Goal: Task Accomplishment & Management: Use online tool/utility

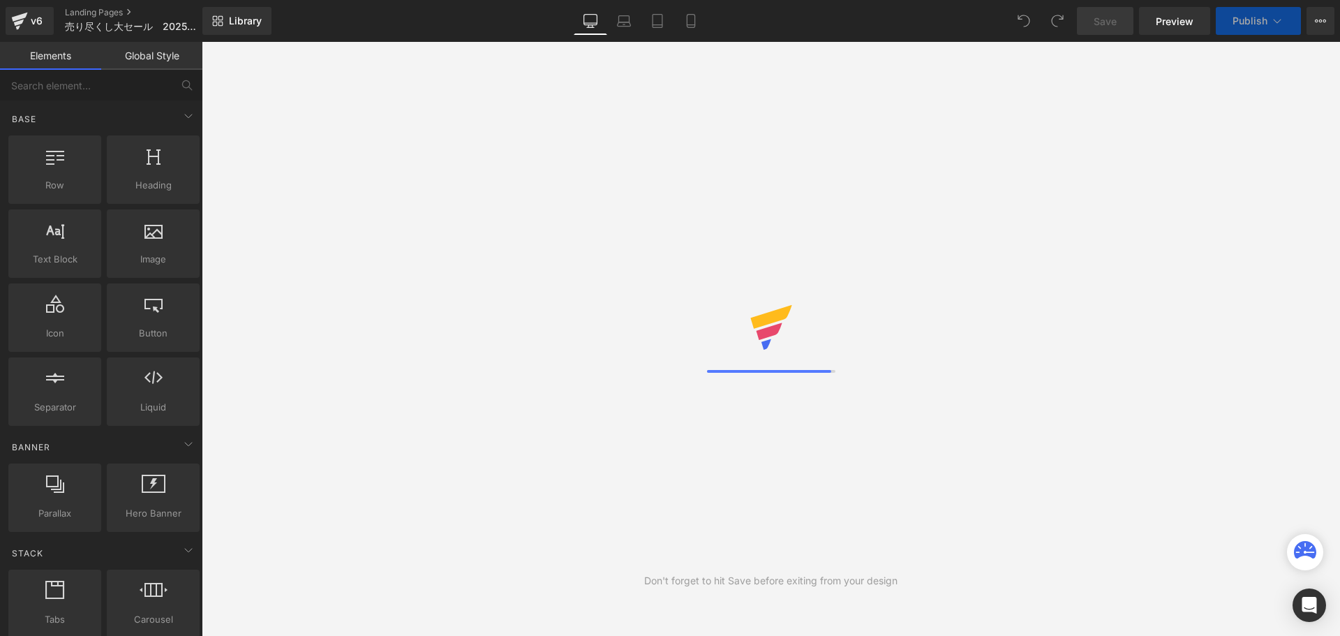
click at [521, 291] on div "Don't forget to hit Save before exiting from your design" at bounding box center [771, 339] width 1139 height 594
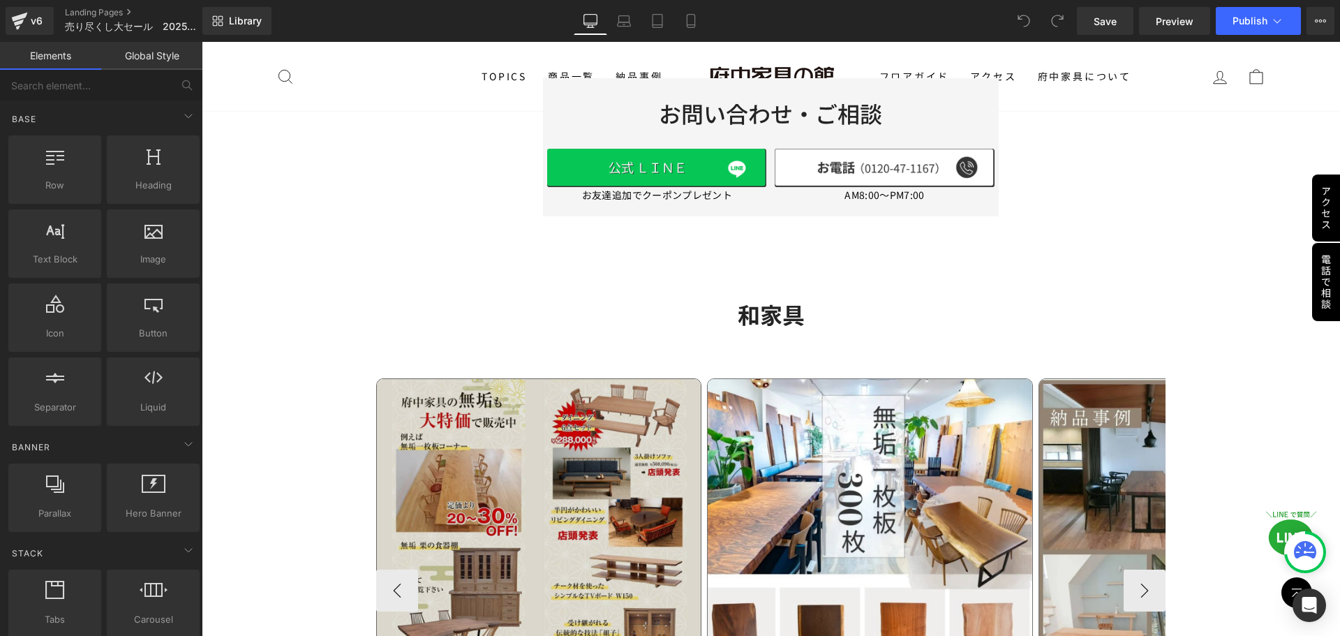
scroll to position [2248, 0]
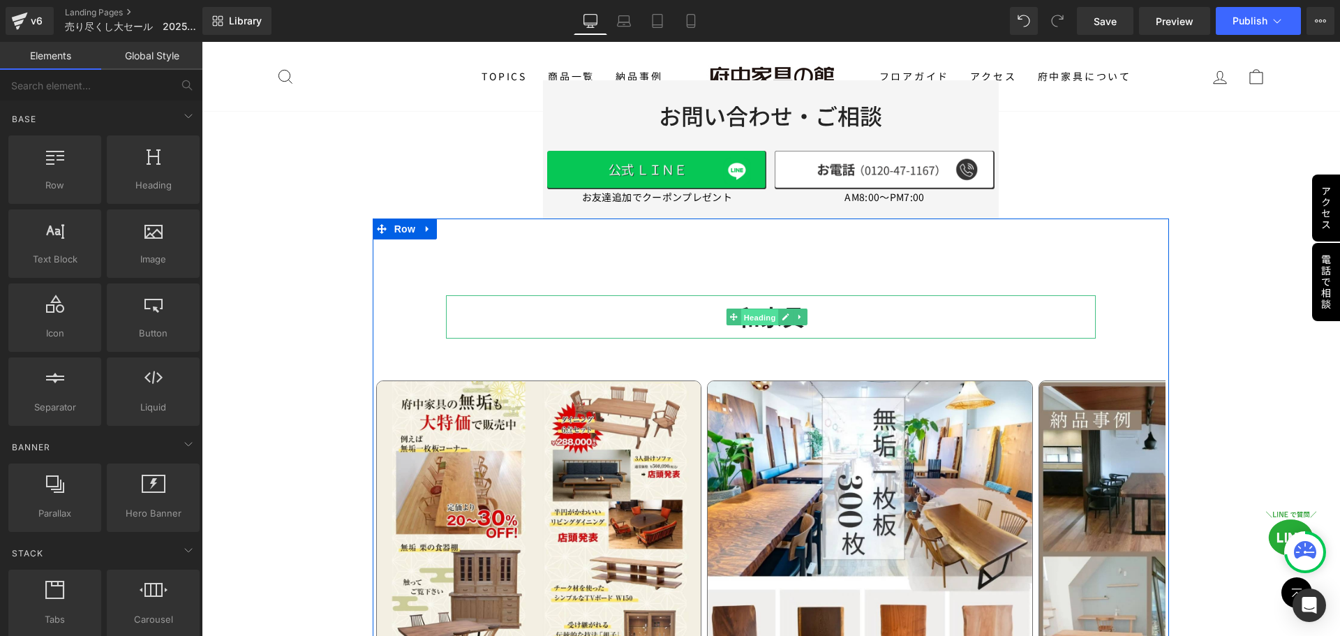
click at [748, 320] on span "Heading" at bounding box center [760, 317] width 38 height 17
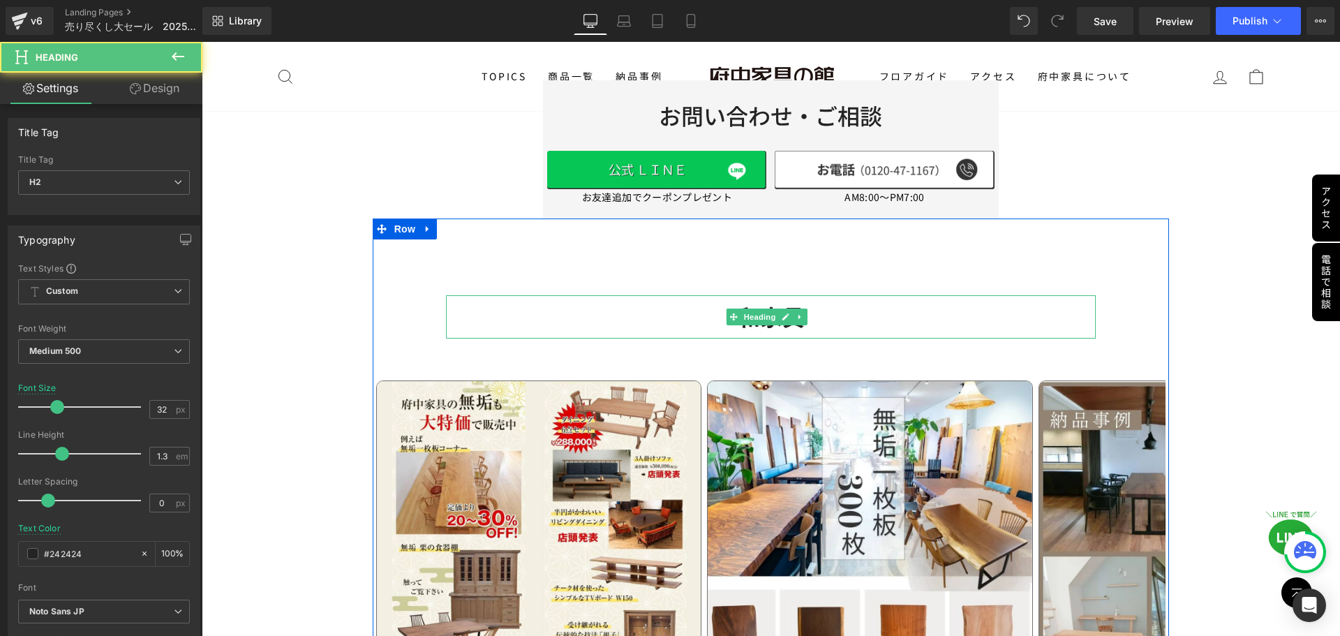
click at [832, 310] on h2 "和家具" at bounding box center [771, 316] width 651 height 29
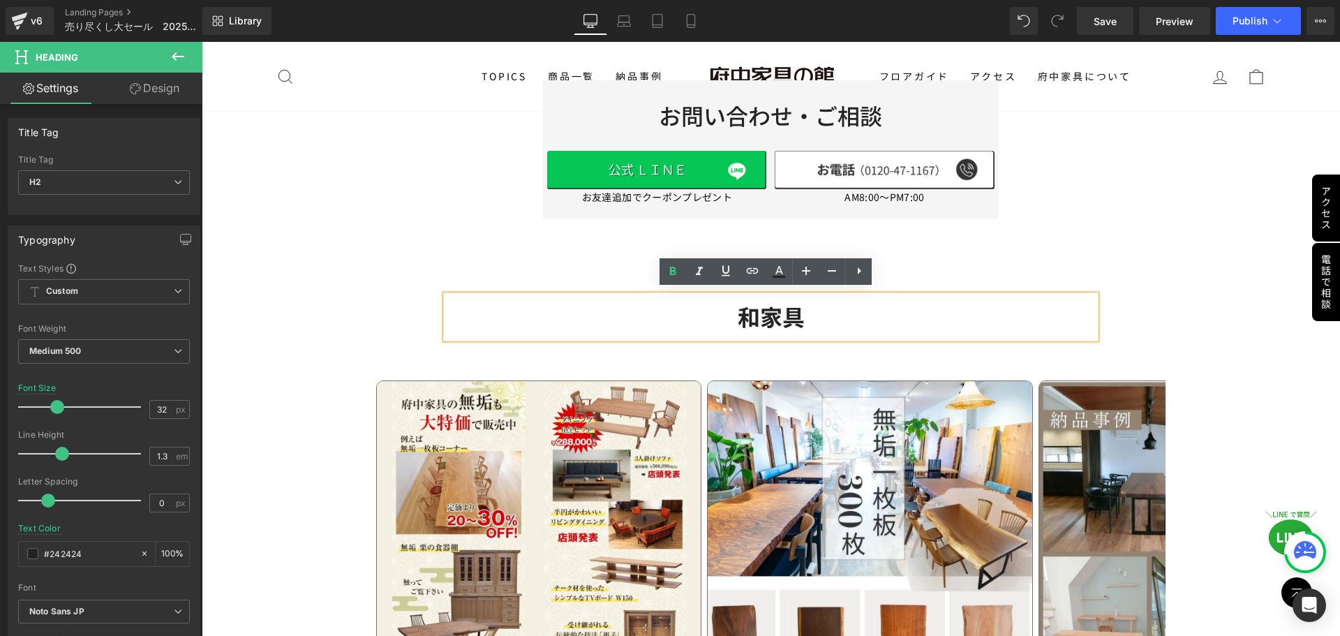
click at [832, 310] on h2 "和家具" at bounding box center [771, 316] width 651 height 29
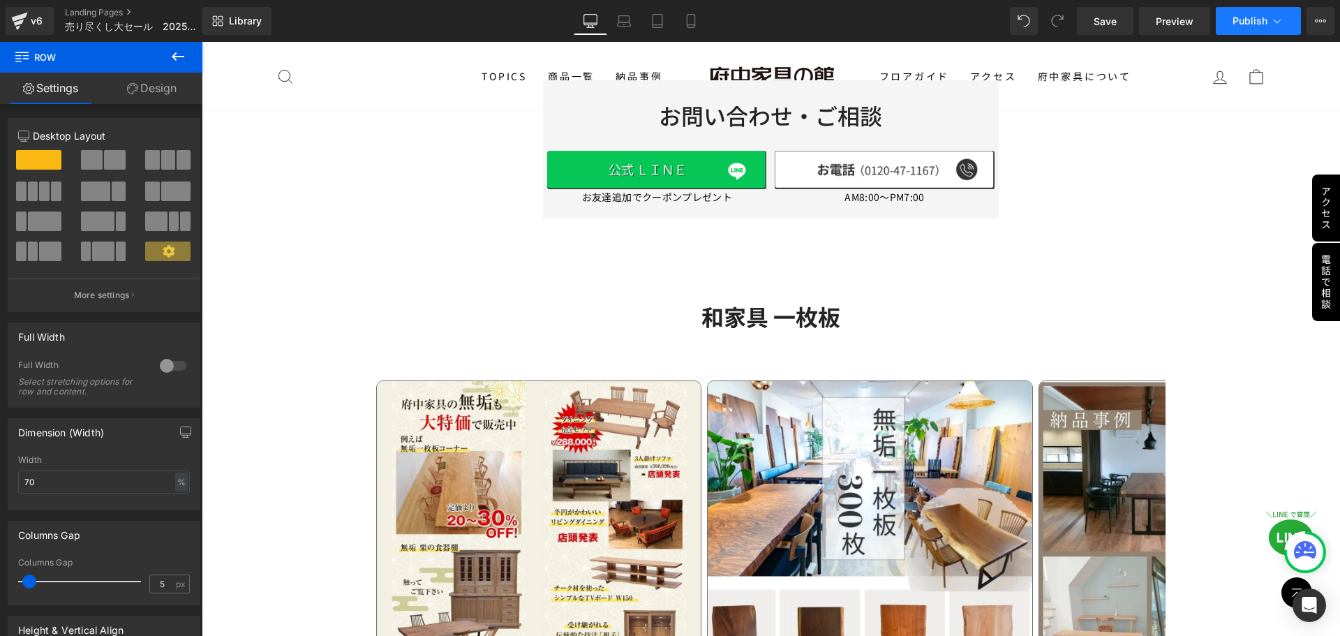
click at [1275, 28] on button "Publish" at bounding box center [1258, 21] width 85 height 28
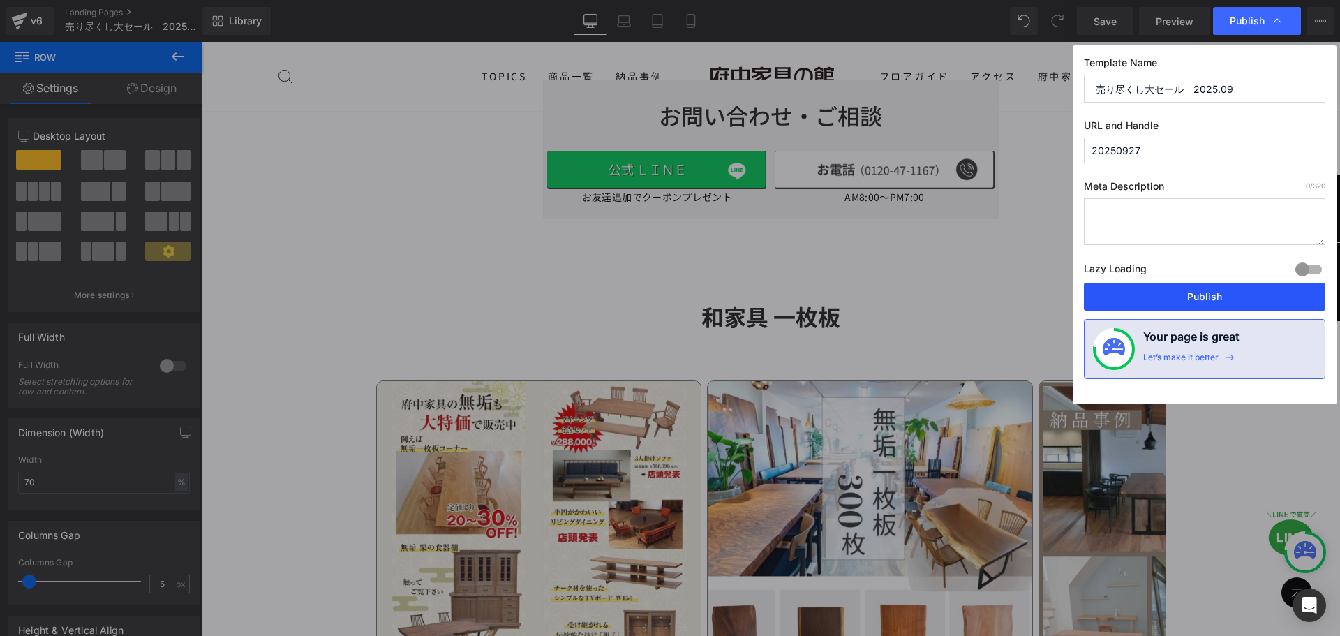
drag, startPoint x: 1201, startPoint y: 290, endPoint x: 680, endPoint y: 427, distance: 538.4
click at [1201, 290] on button "Publish" at bounding box center [1205, 297] width 242 height 28
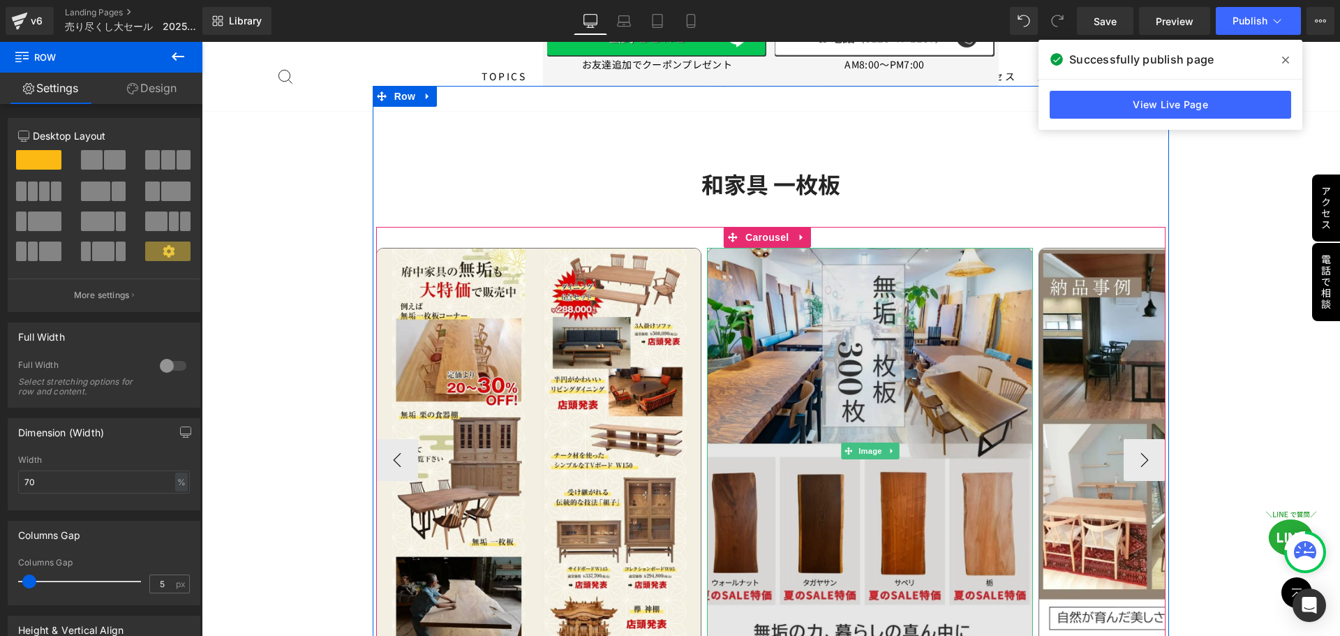
scroll to position [2394, 0]
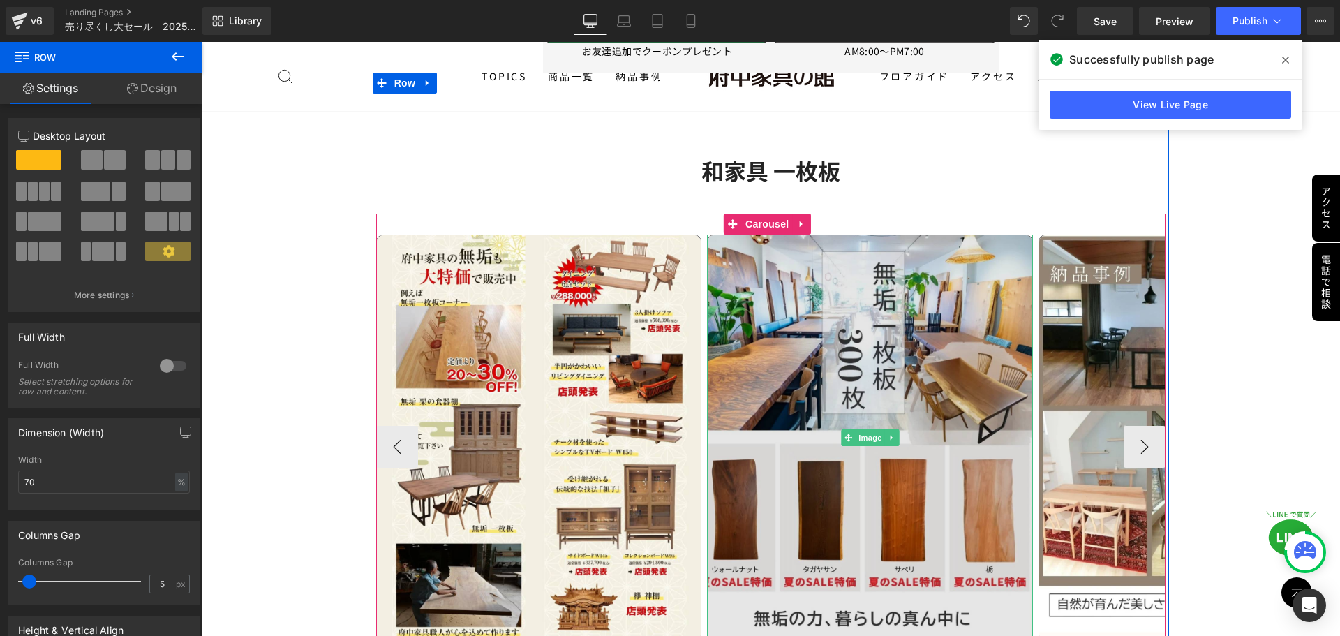
click at [819, 394] on img at bounding box center [870, 438] width 326 height 407
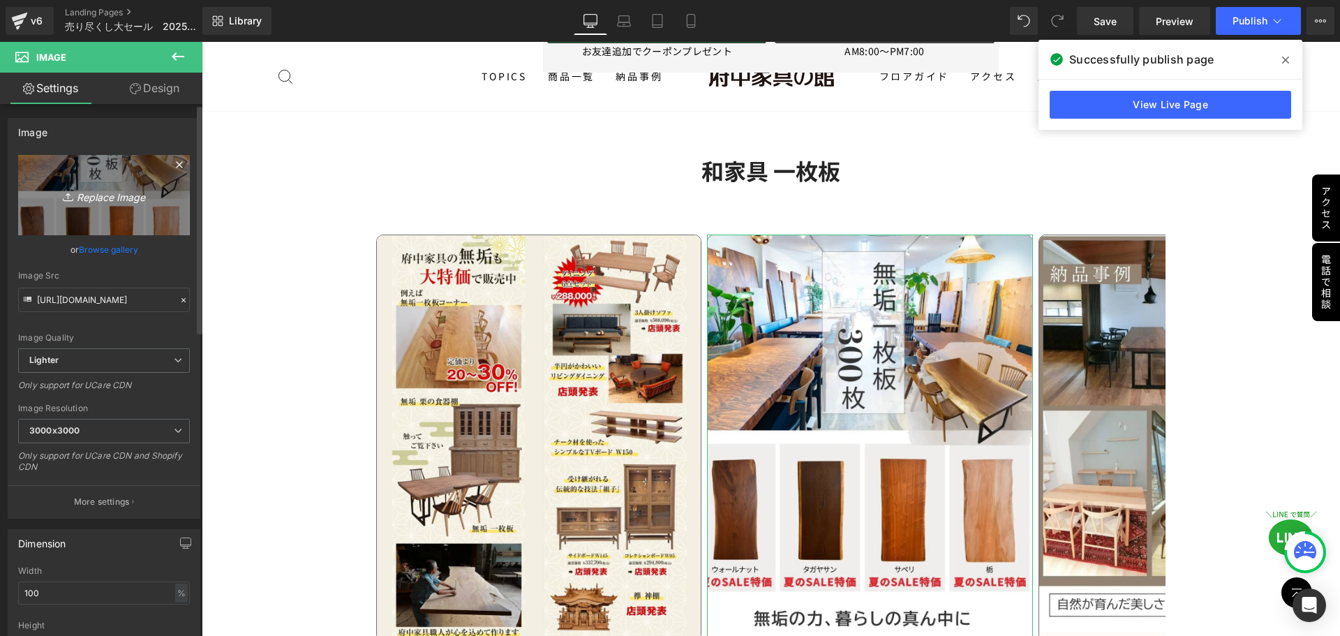
click at [123, 209] on link "Replace Image" at bounding box center [104, 195] width 172 height 80
type input "C:\fakepath\一枚板.jpg"
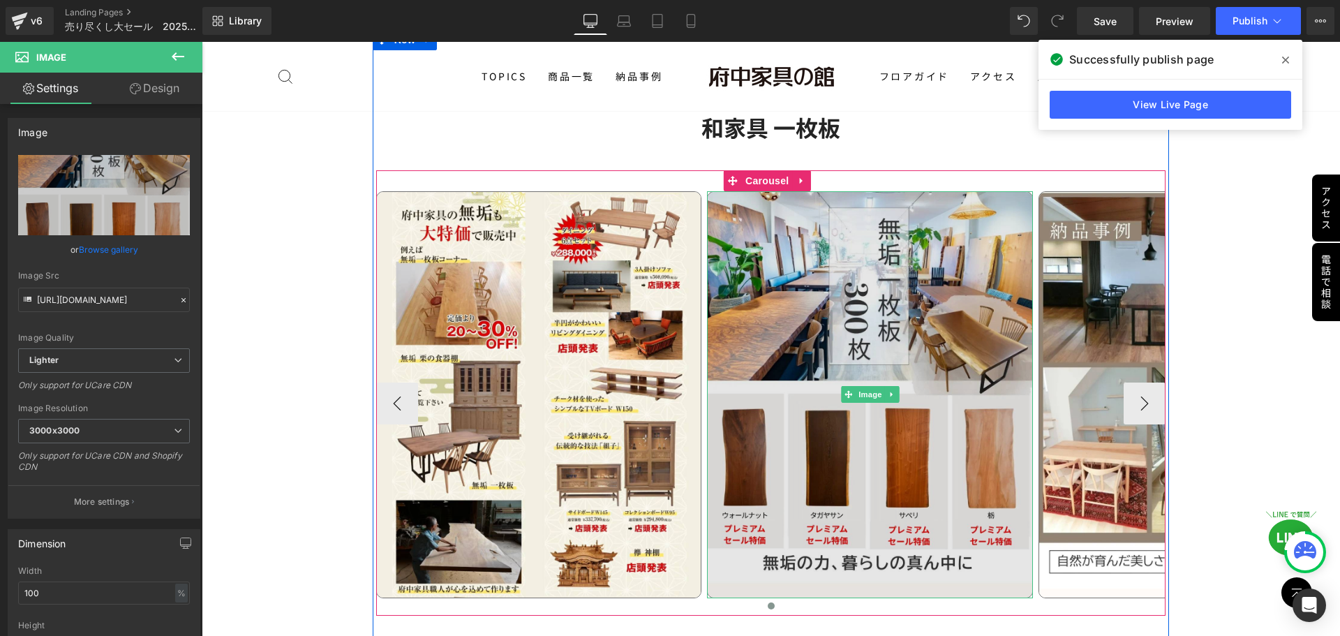
scroll to position [2438, 0]
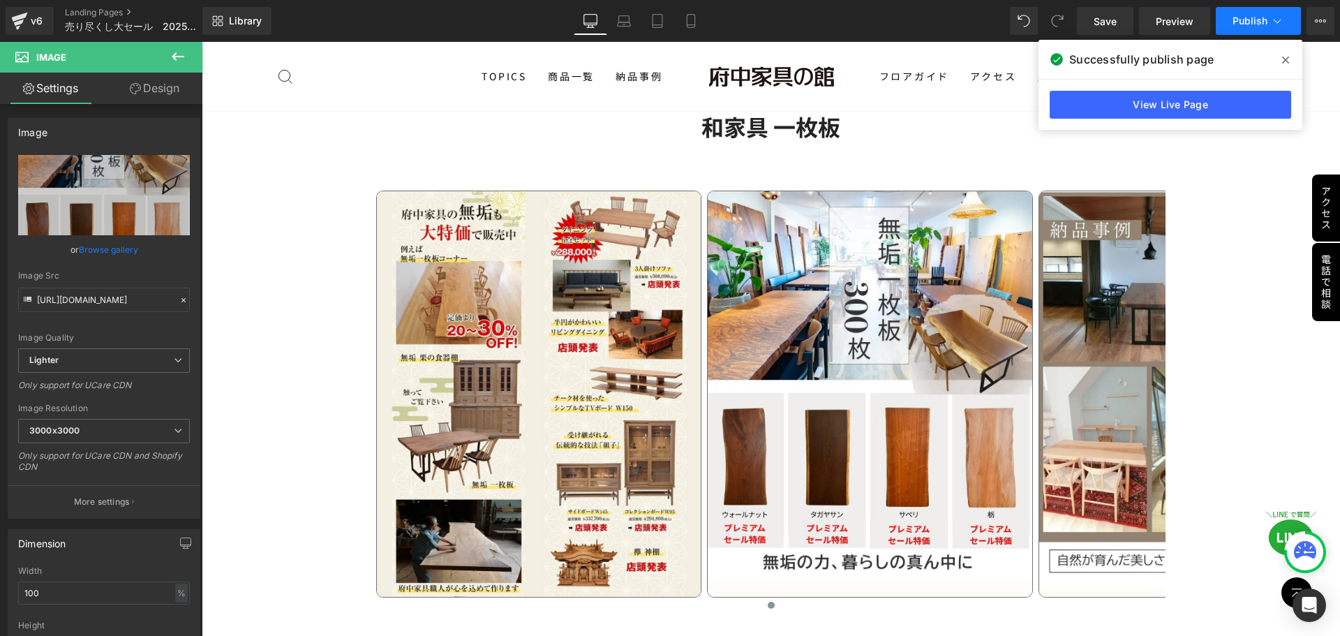
click at [1263, 16] on span "Publish" at bounding box center [1250, 20] width 35 height 11
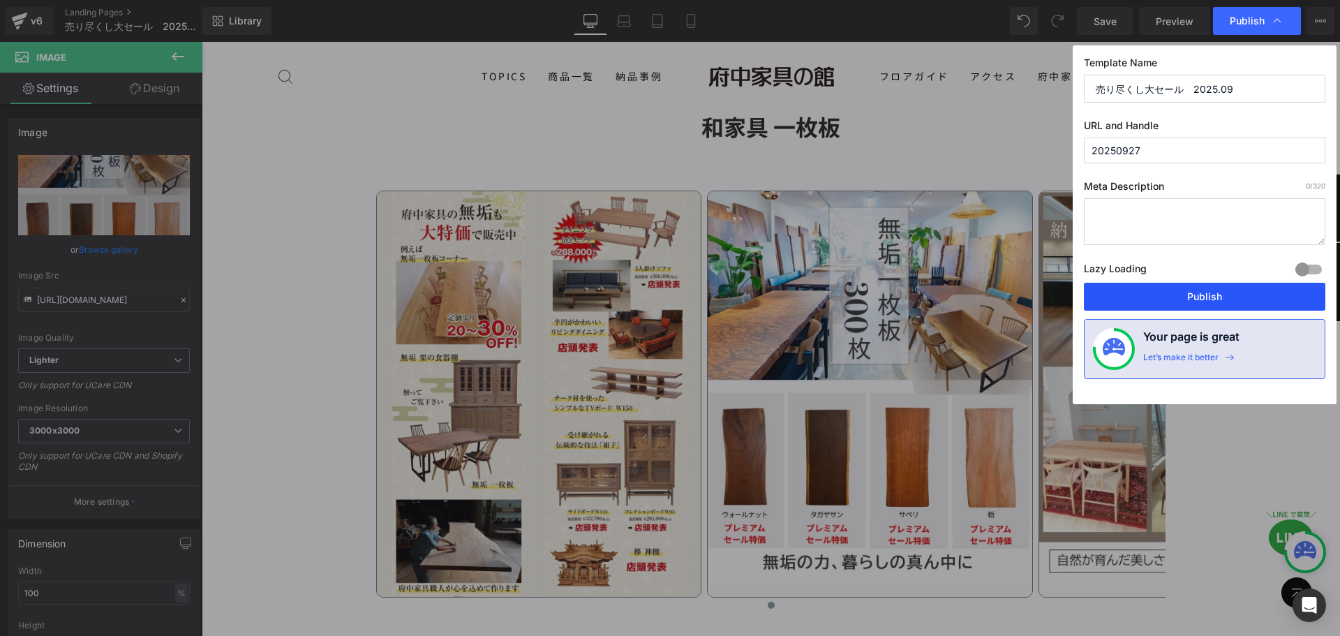
click at [1159, 292] on button "Publish" at bounding box center [1205, 297] width 242 height 28
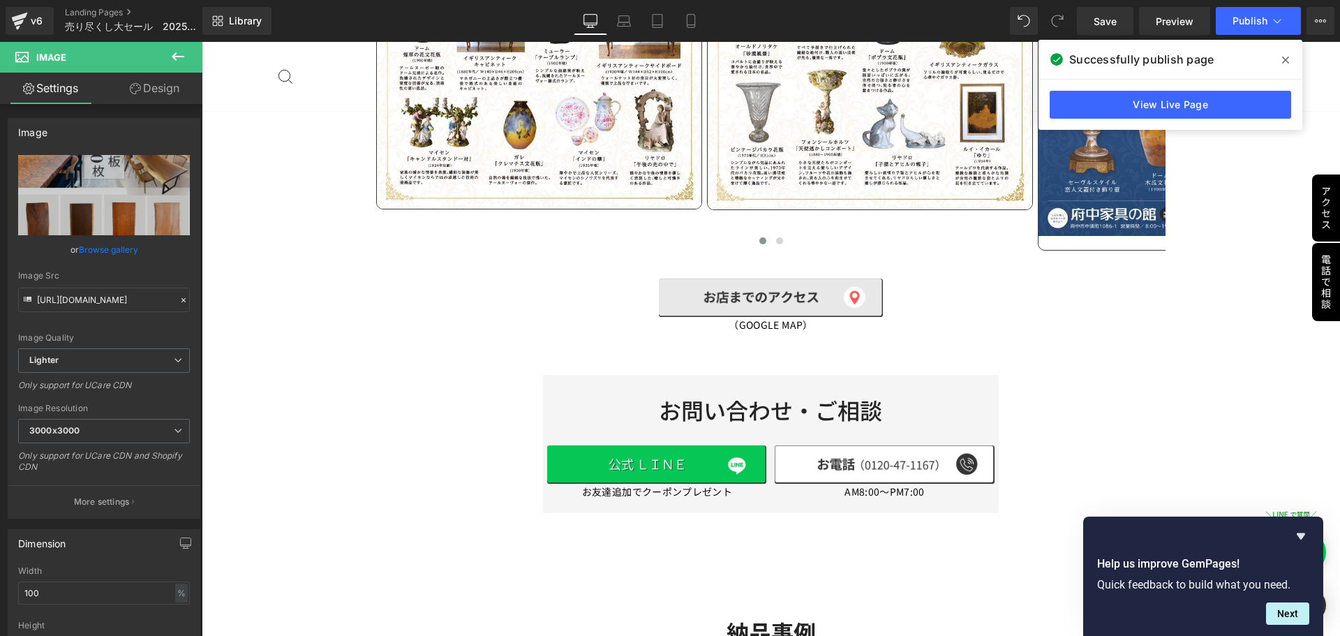
scroll to position [3414, 0]
click at [600, 265] on icon at bounding box center [599, 268] width 10 height 10
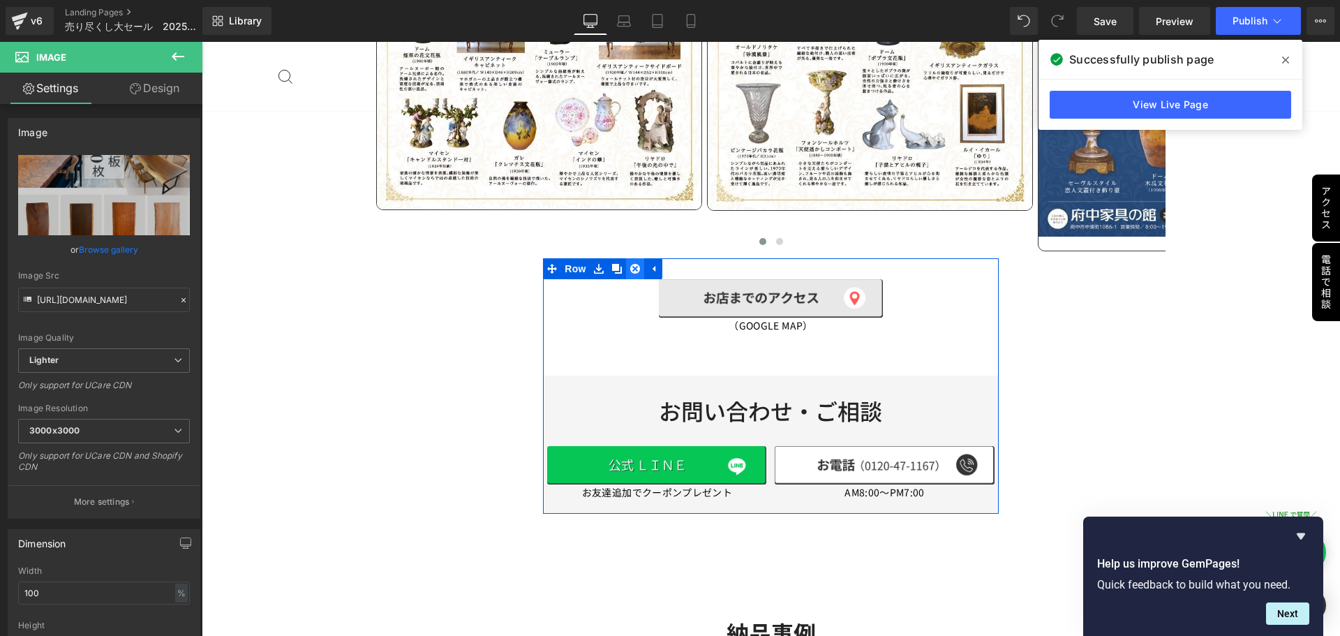
click at [637, 269] on link at bounding box center [635, 268] width 18 height 21
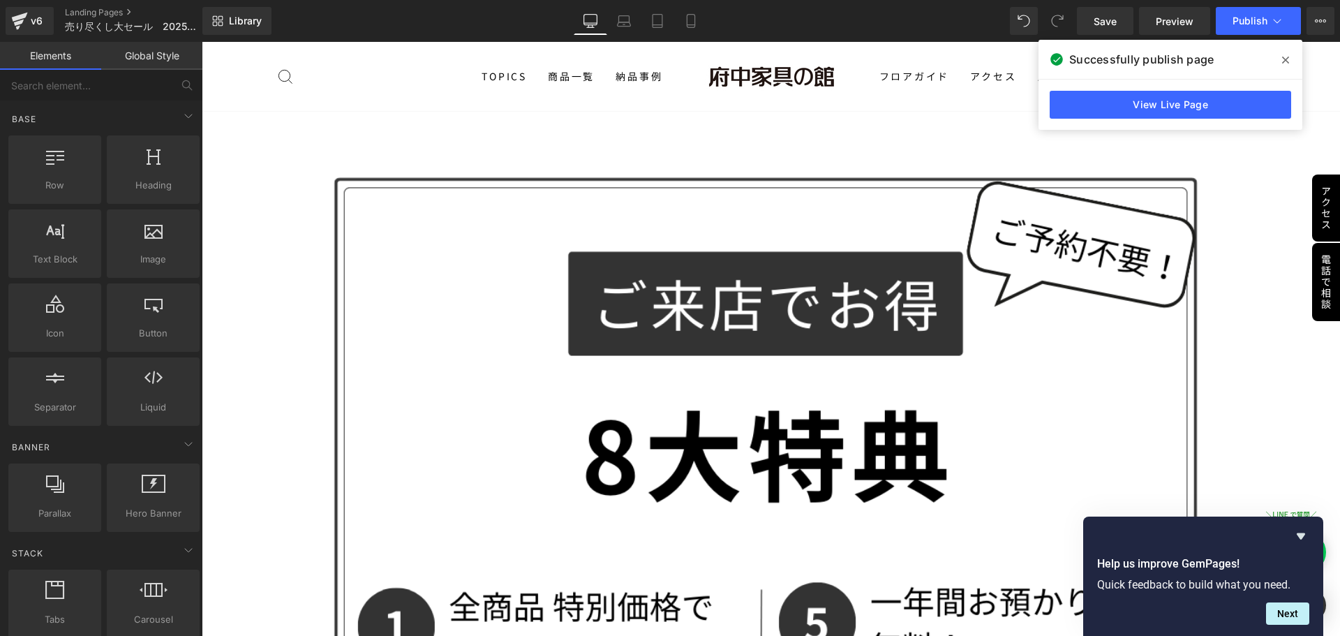
scroll to position [4238, 0]
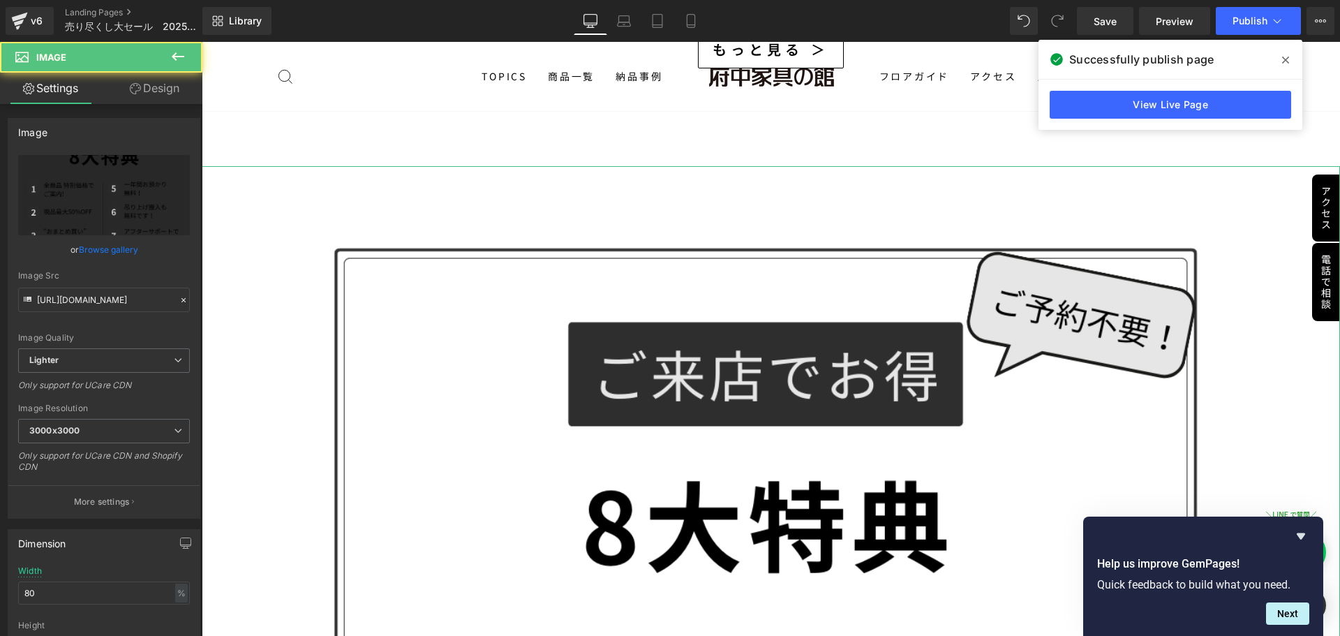
scroll to position [4164, 0]
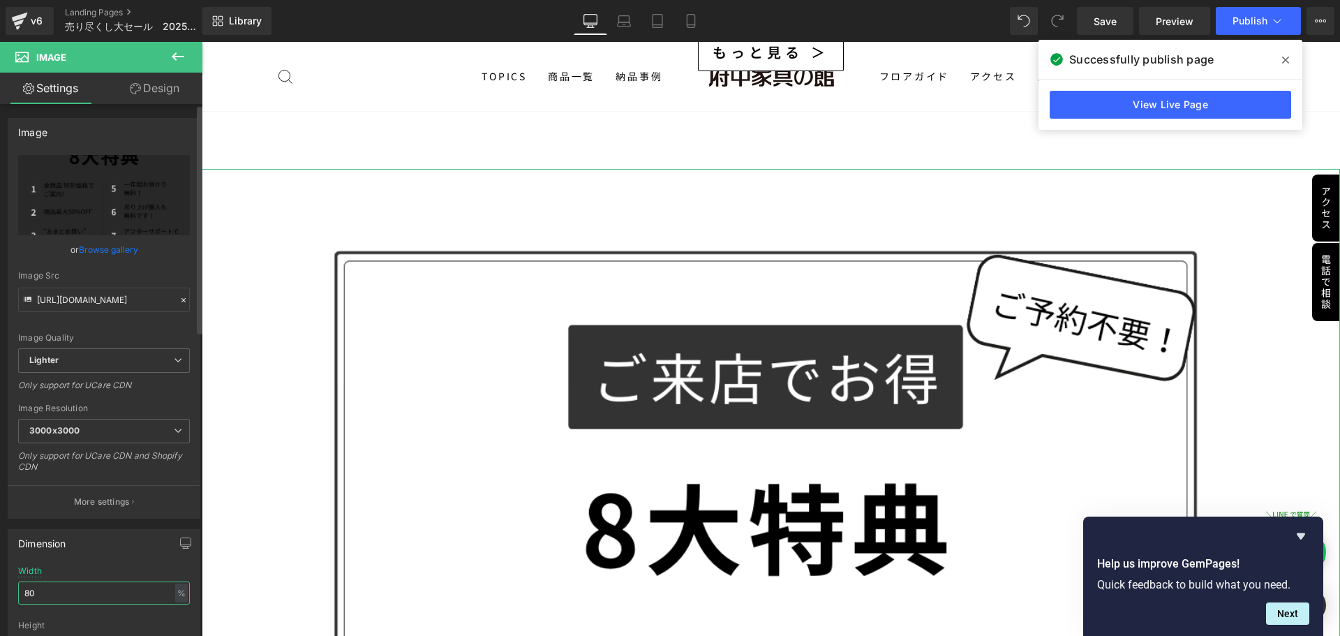
click at [92, 587] on input "80" at bounding box center [104, 592] width 172 height 23
type input "8"
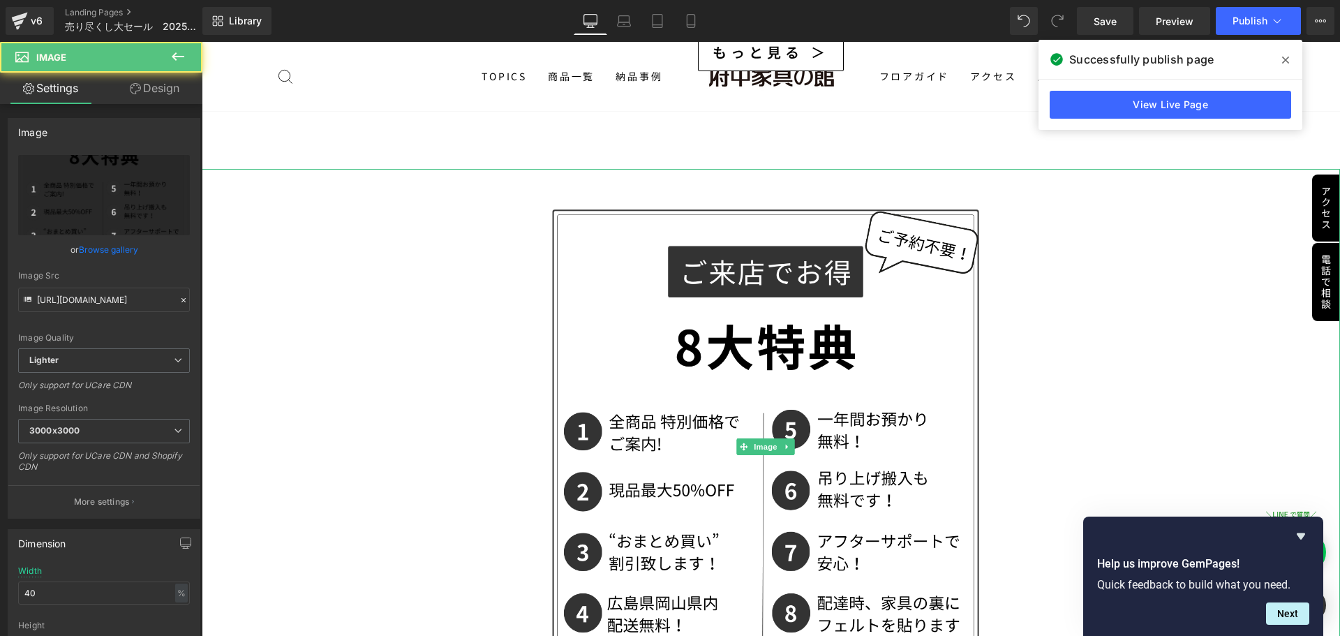
click at [369, 521] on div at bounding box center [771, 447] width 1139 height 556
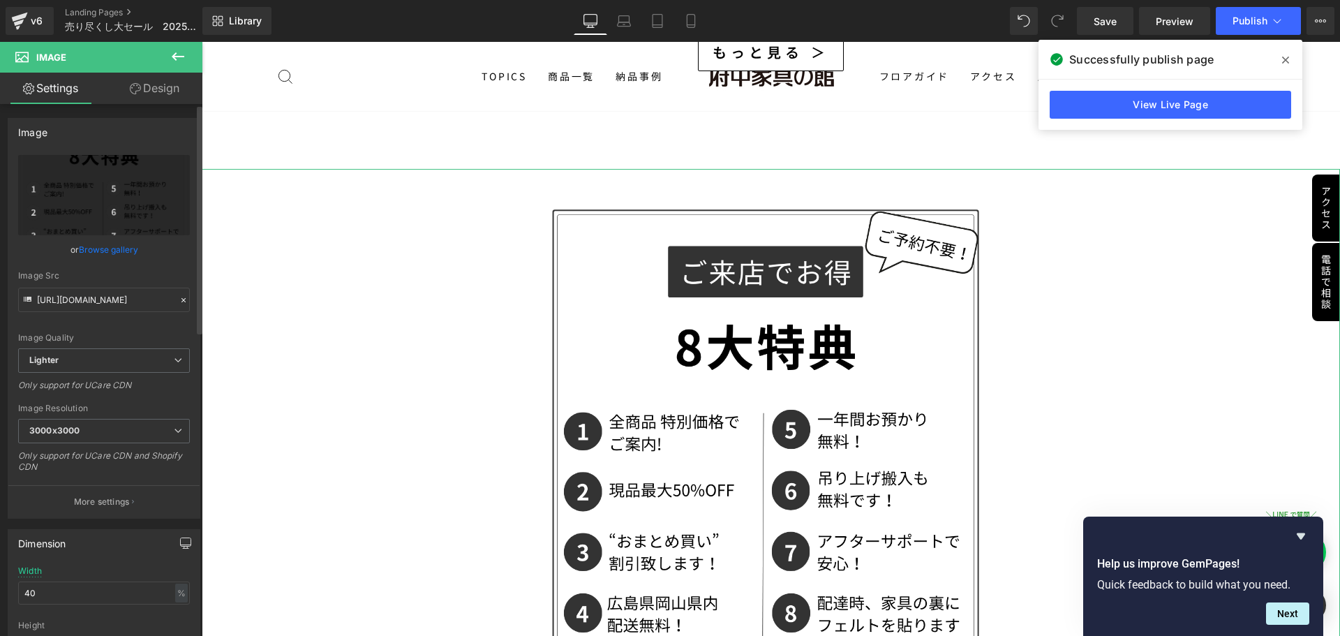
click at [190, 538] on button "button" at bounding box center [186, 543] width 22 height 27
click at [77, 568] on button "Laptop" at bounding box center [78, 573] width 43 height 24
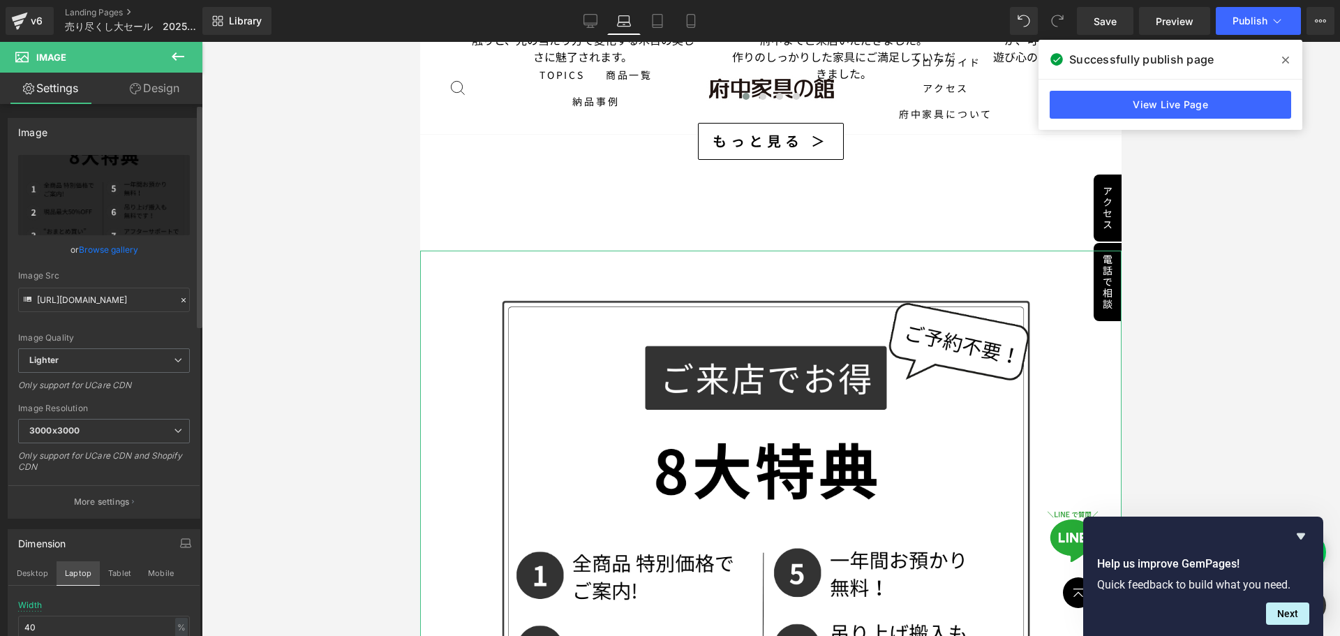
scroll to position [3560, 0]
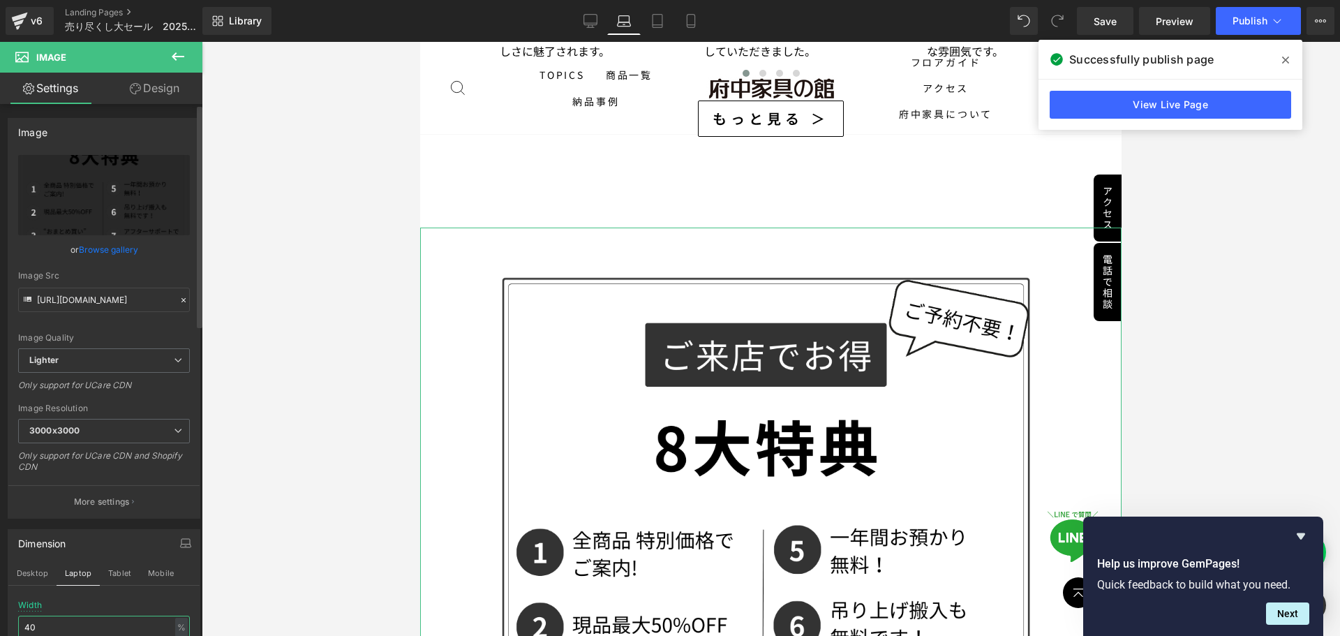
click at [59, 624] on input "40" at bounding box center [104, 627] width 172 height 23
type input "8"
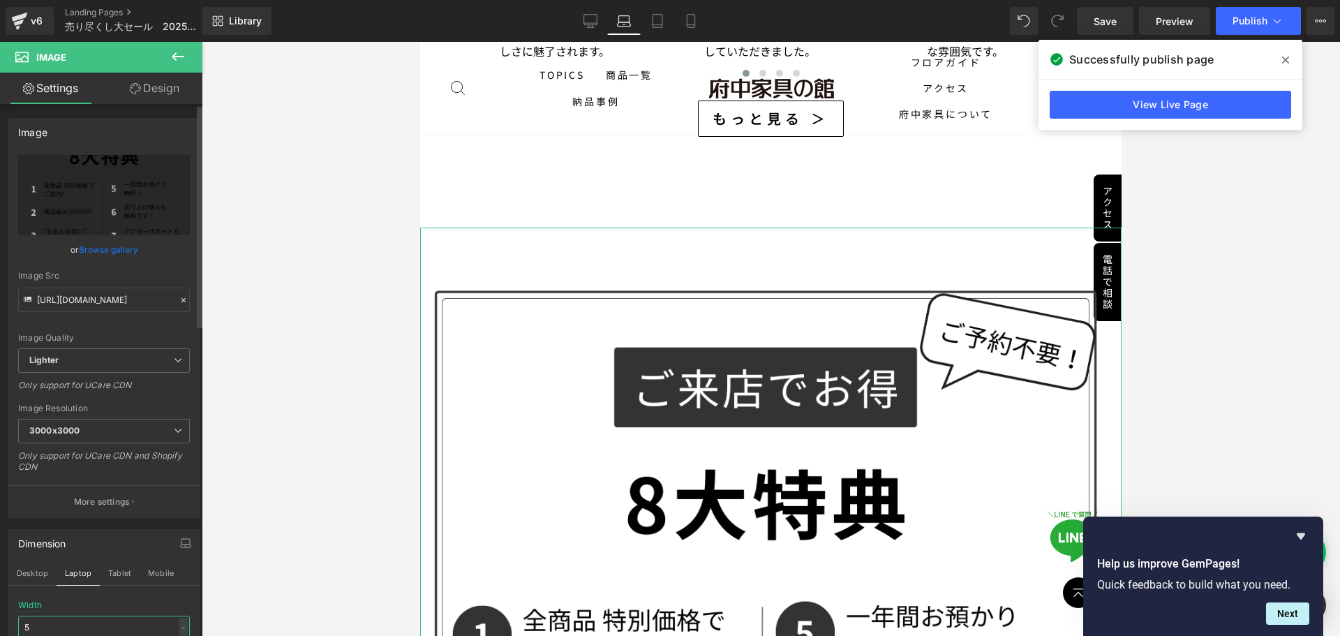
scroll to position [1, 0]
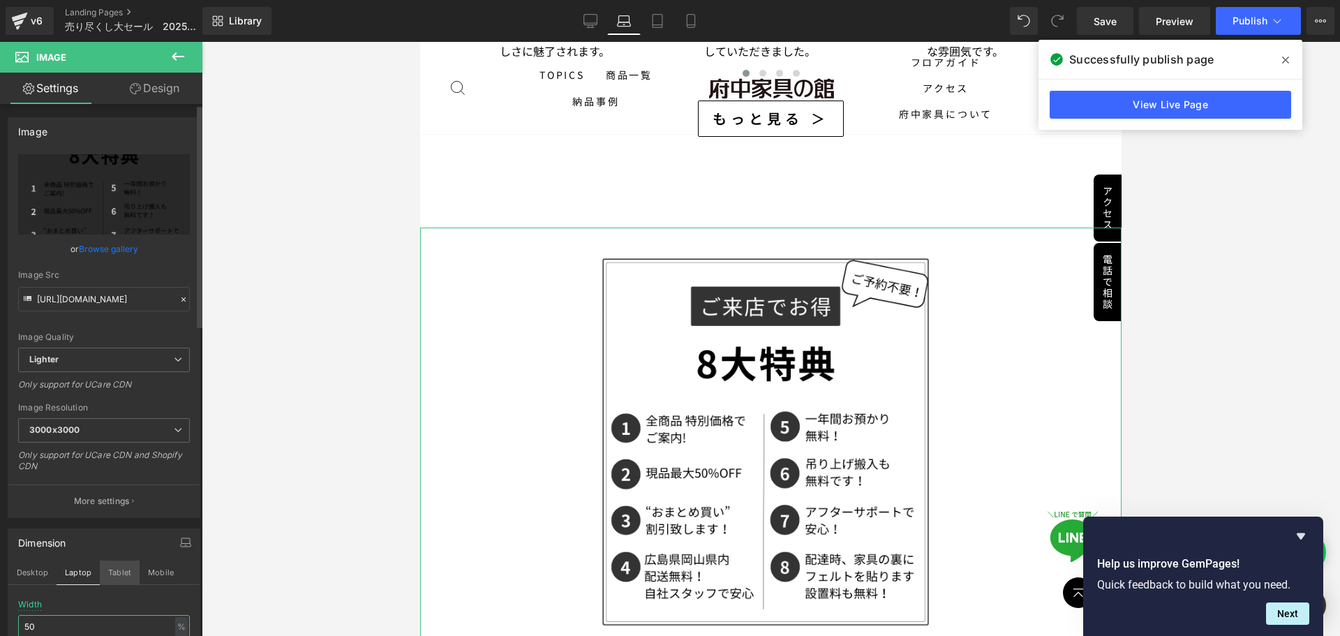
type input "50"
click at [124, 563] on button "Tablet" at bounding box center [120, 573] width 40 height 24
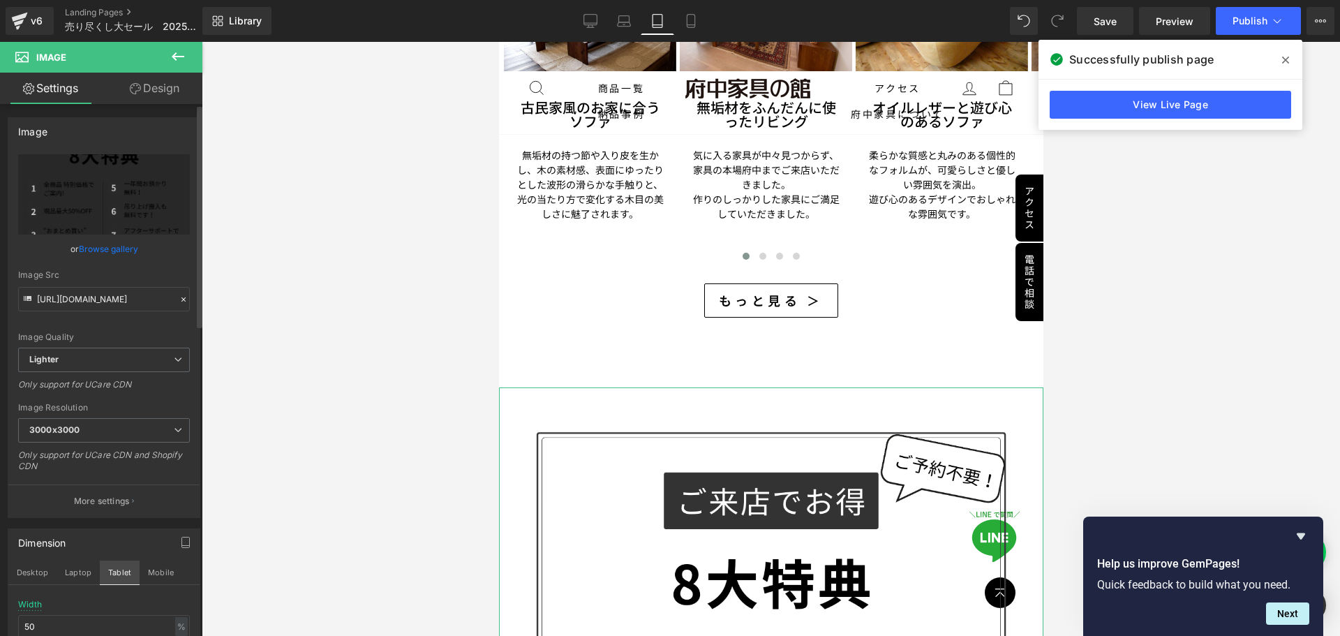
scroll to position [3700, 0]
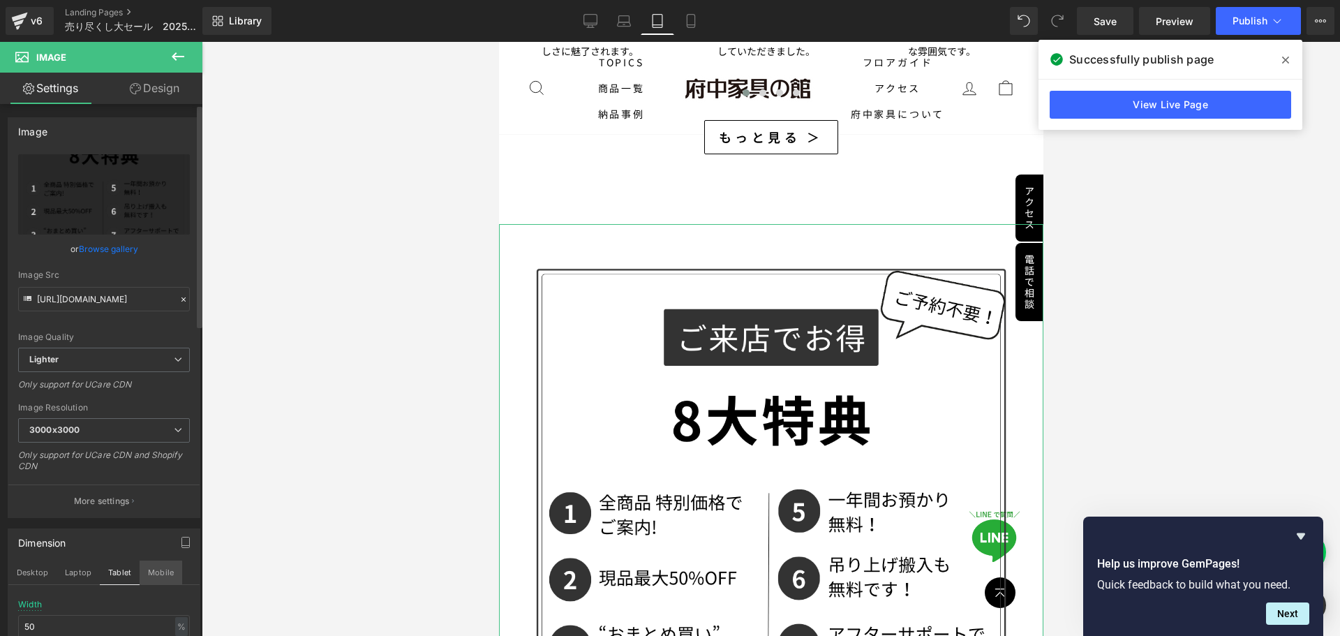
click at [158, 568] on button "Mobile" at bounding box center [161, 573] width 43 height 24
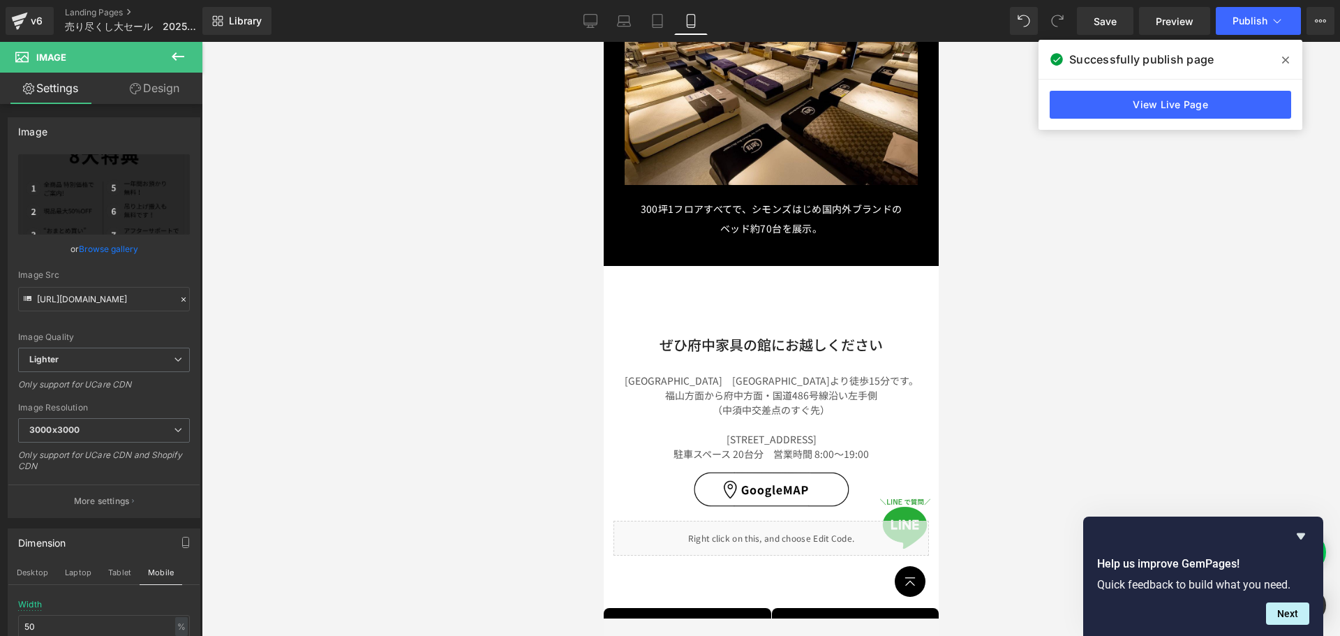
scroll to position [4746, 0]
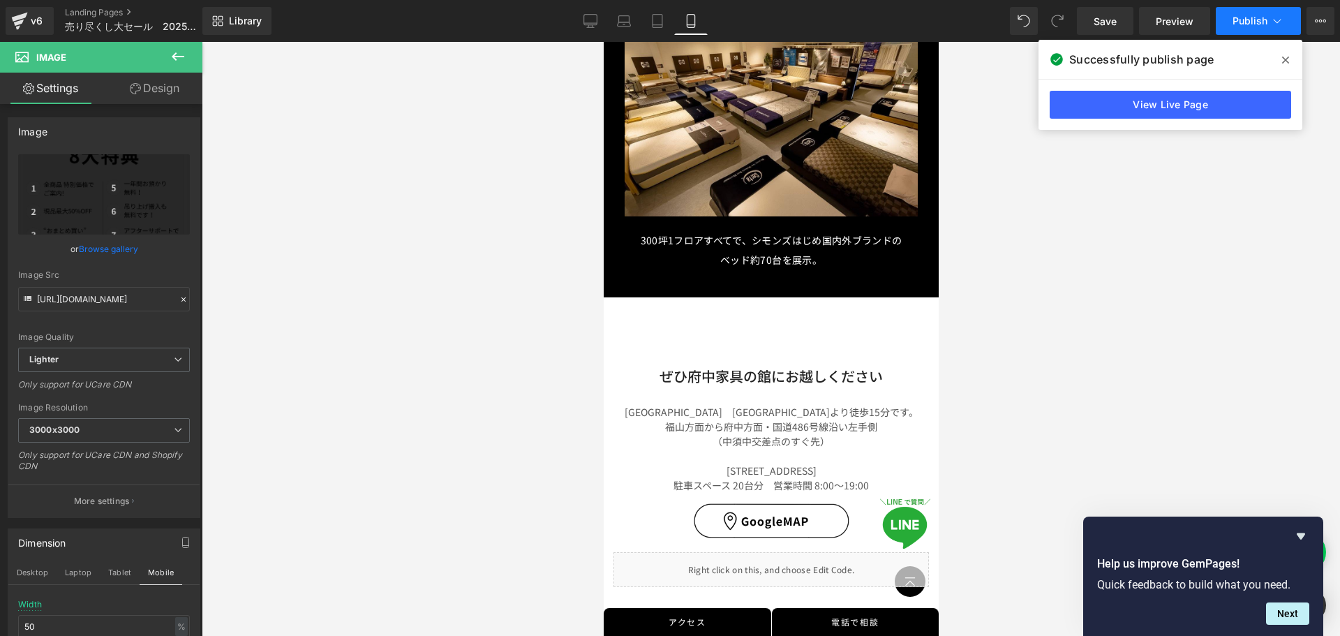
click at [1263, 14] on button "Publish" at bounding box center [1258, 21] width 85 height 28
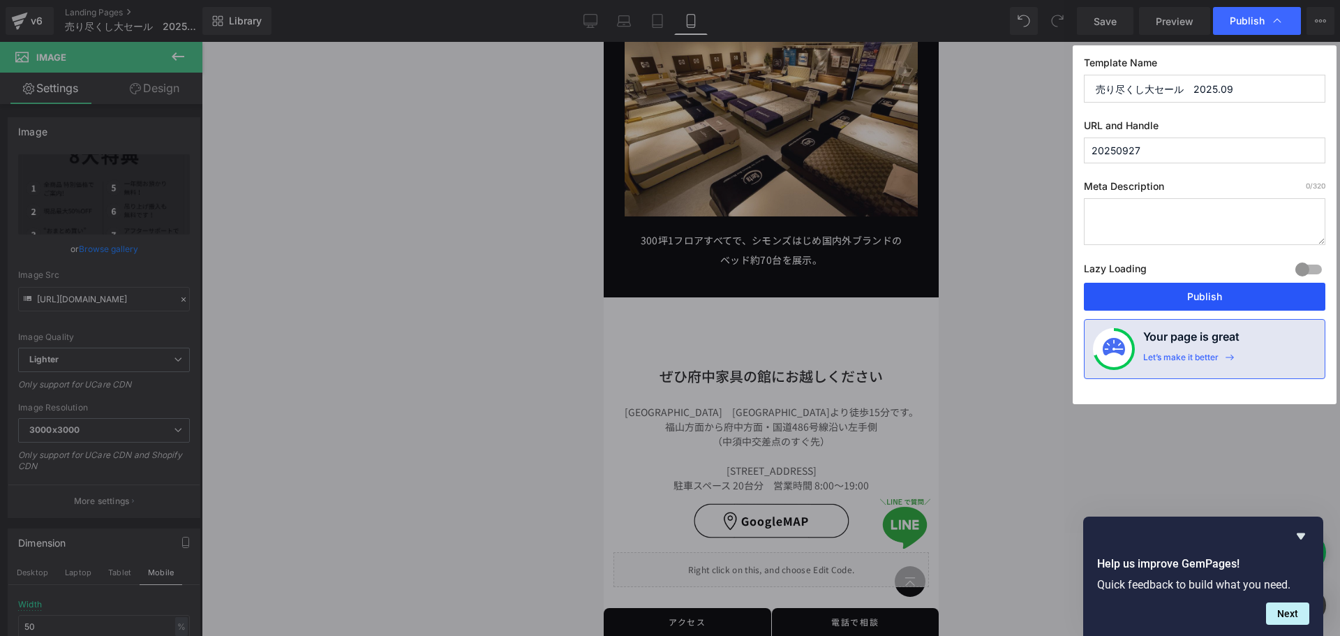
click at [1185, 303] on button "Publish" at bounding box center [1205, 297] width 242 height 28
